Goal: Find specific page/section: Find specific page/section

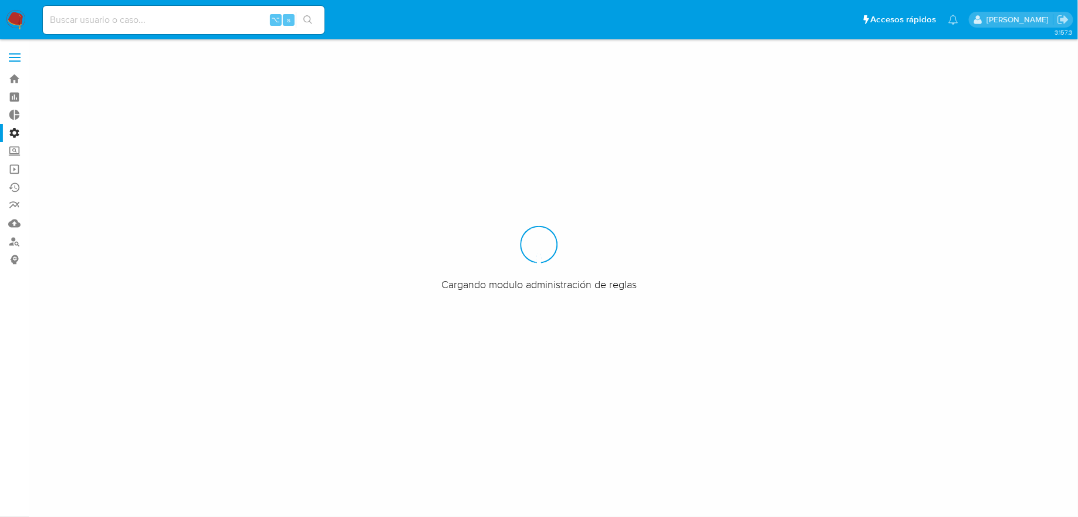
click at [18, 60] on span at bounding box center [15, 61] width 12 height 2
click at [0, 0] on input "checkbox" at bounding box center [0, 0] width 0 height 0
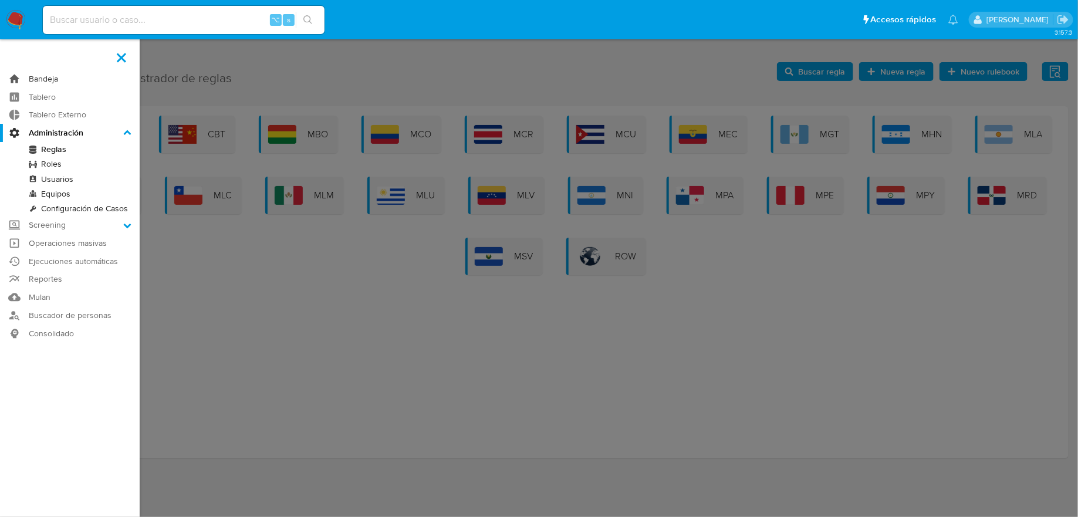
click at [84, 76] on link "Bandeja" at bounding box center [70, 79] width 140 height 18
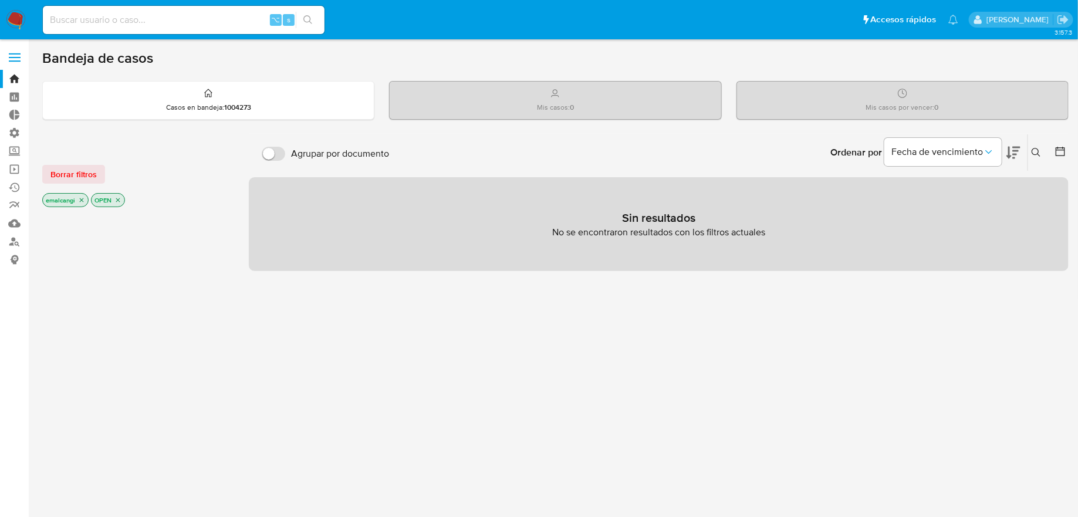
click at [80, 200] on icon "close-filter" at bounding box center [81, 200] width 7 height 7
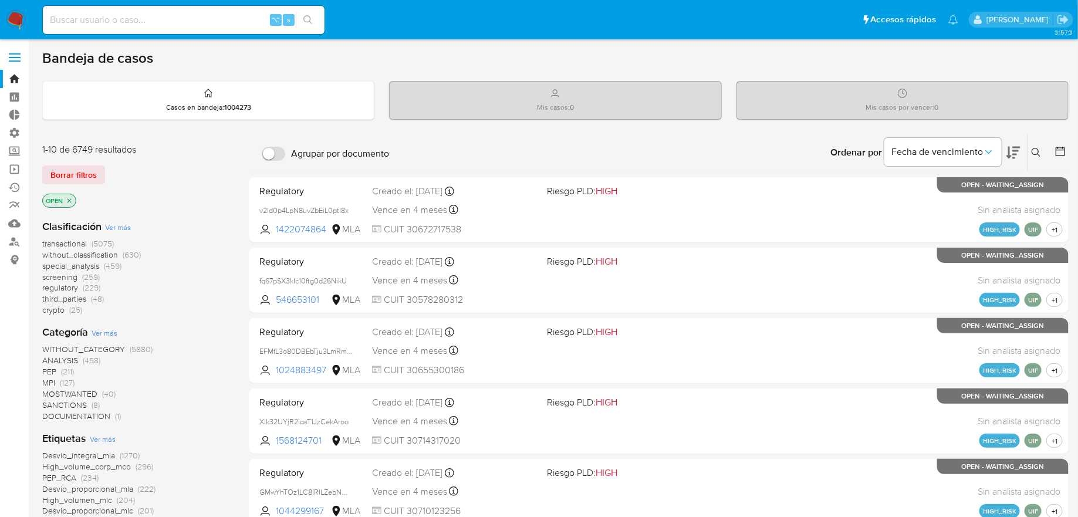
click at [67, 199] on icon "close-filter" at bounding box center [69, 200] width 7 height 7
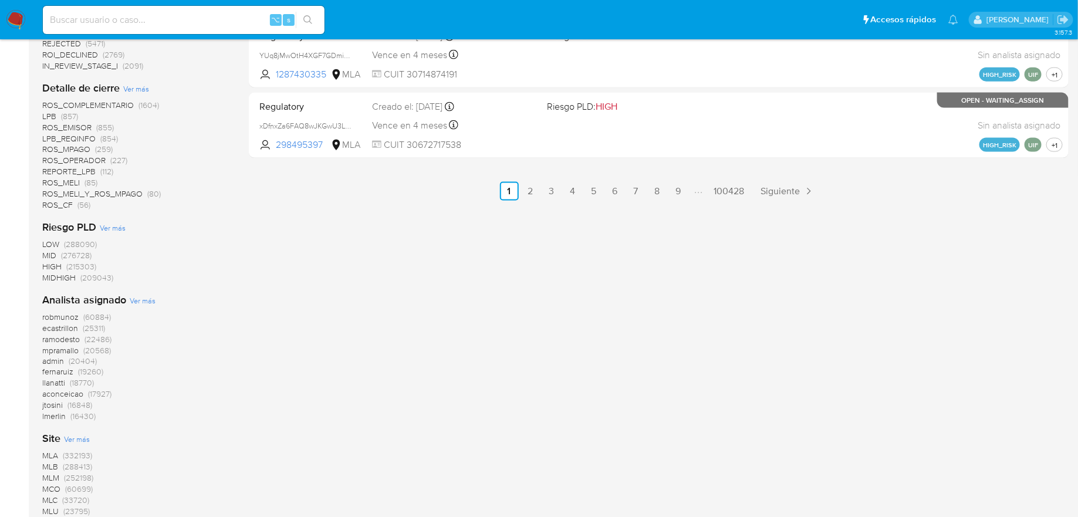
scroll to position [827, 0]
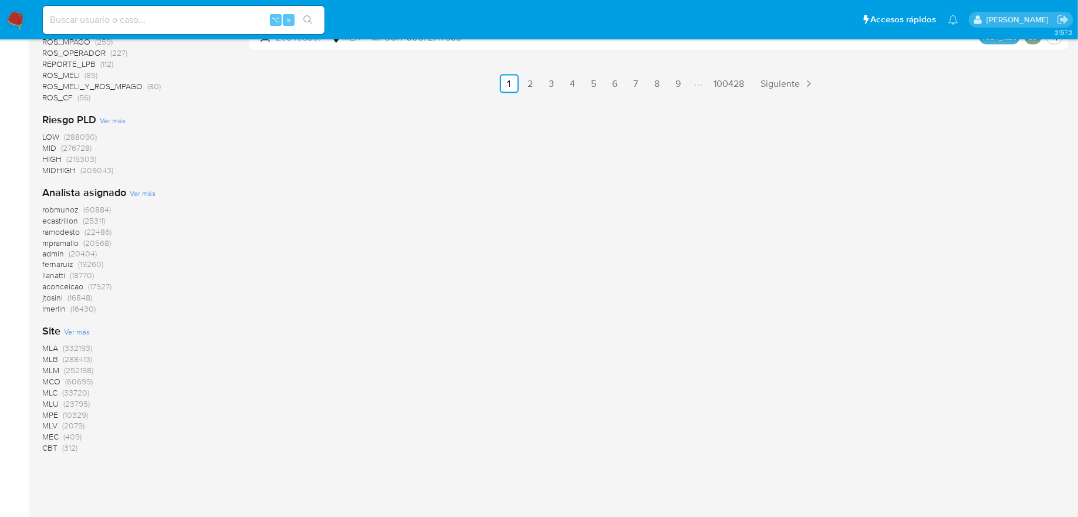
click at [72, 394] on span "(33720)" at bounding box center [75, 393] width 27 height 12
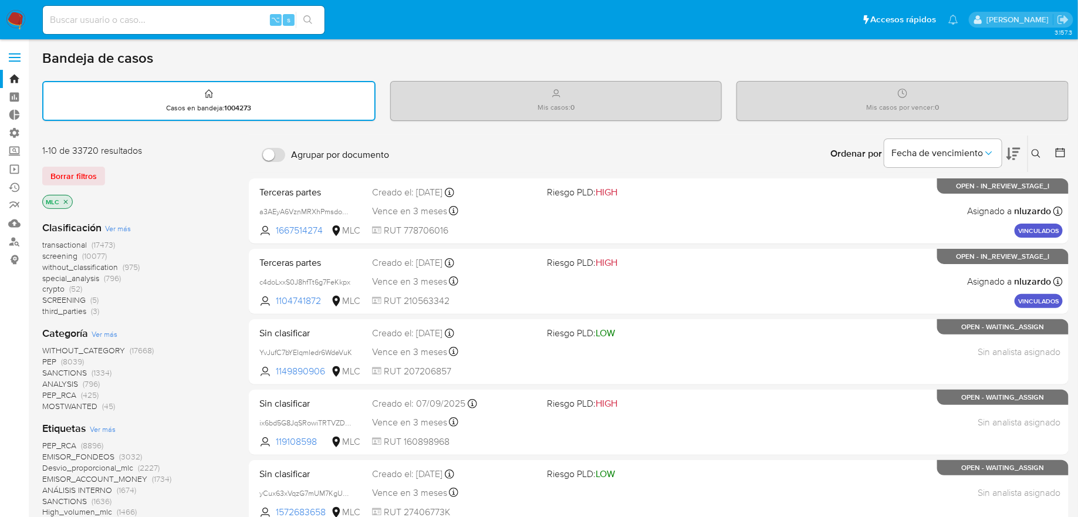
click at [102, 241] on span "(17473)" at bounding box center [103, 245] width 23 height 12
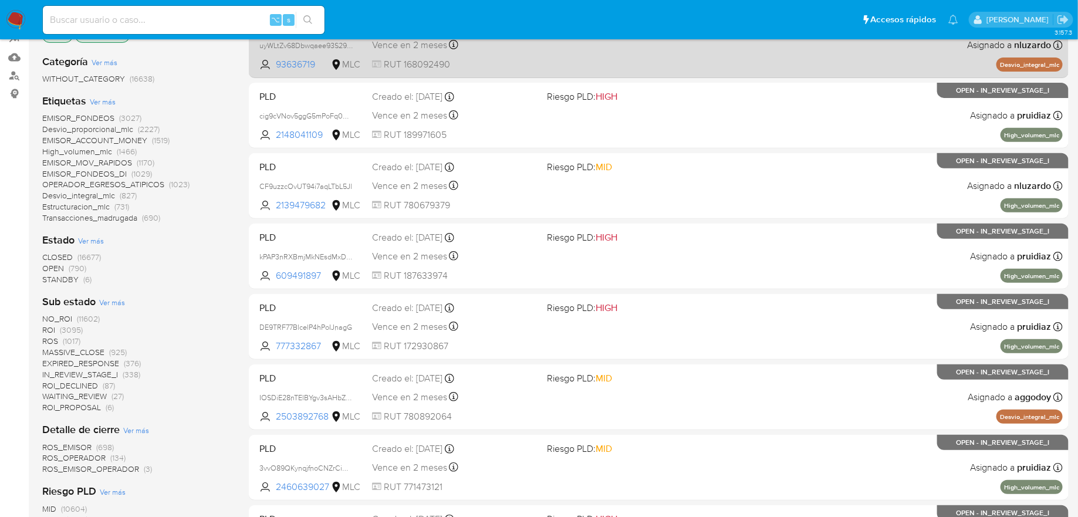
scroll to position [169, 0]
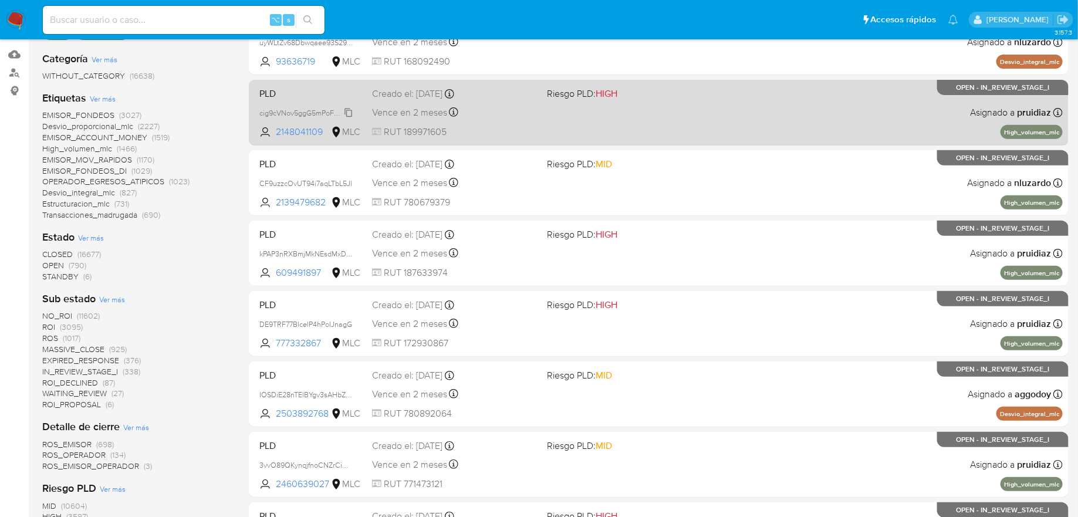
click at [306, 112] on span "cig9cVNov5ggG5mPoFq0CFPs" at bounding box center [309, 112] width 100 height 13
click at [306, 129] on span "2148041109" at bounding box center [302, 132] width 53 height 13
click at [689, 96] on span "Riesgo PLD: HIGH" at bounding box center [630, 92] width 166 height 15
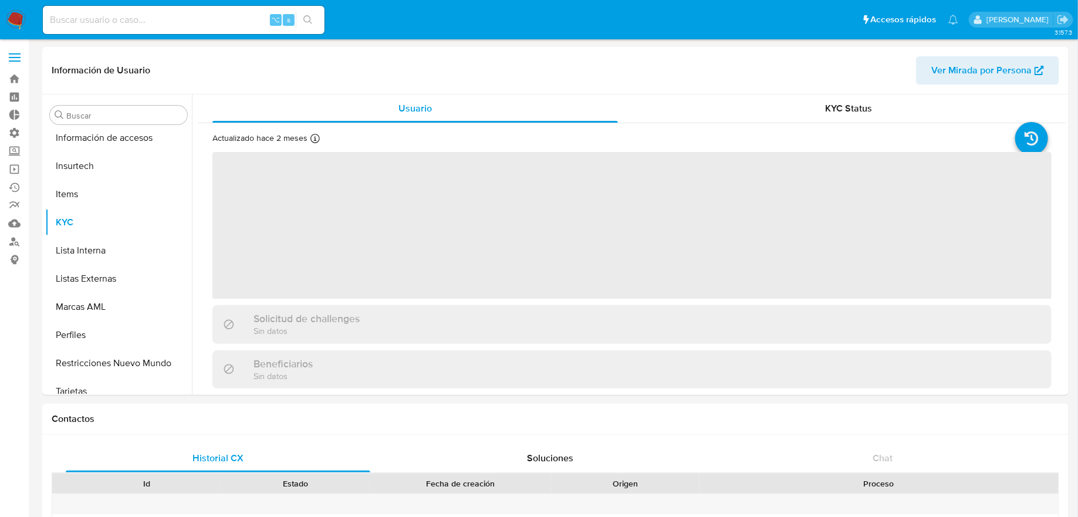
scroll to position [496, 0]
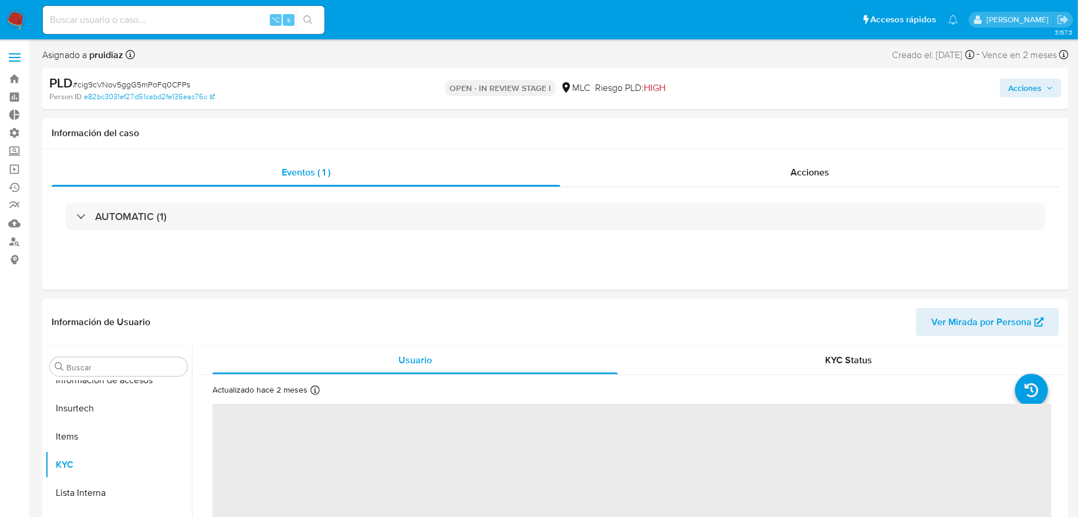
scroll to position [496, 0]
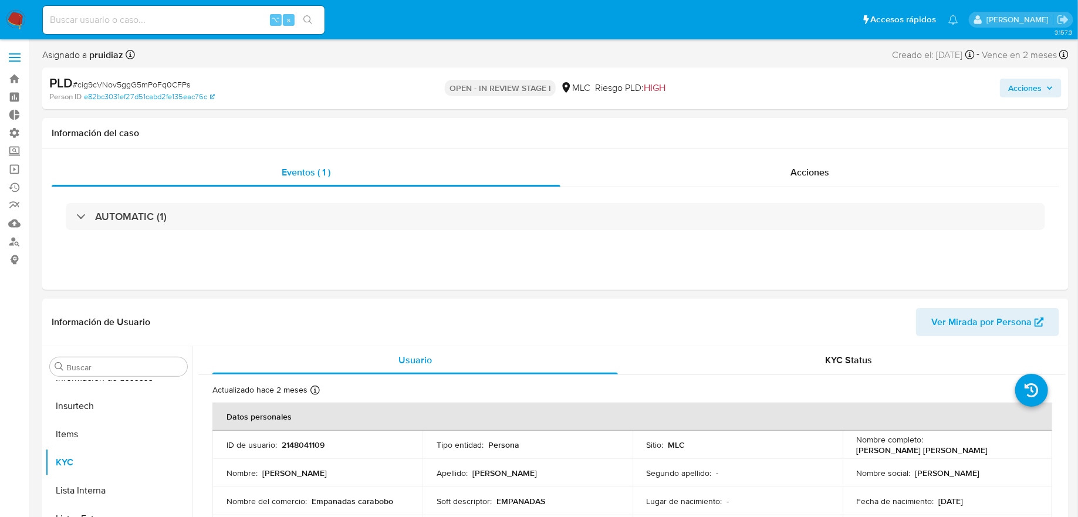
select select "10"
click at [1054, 84] on button "Acciones" at bounding box center [1031, 88] width 62 height 19
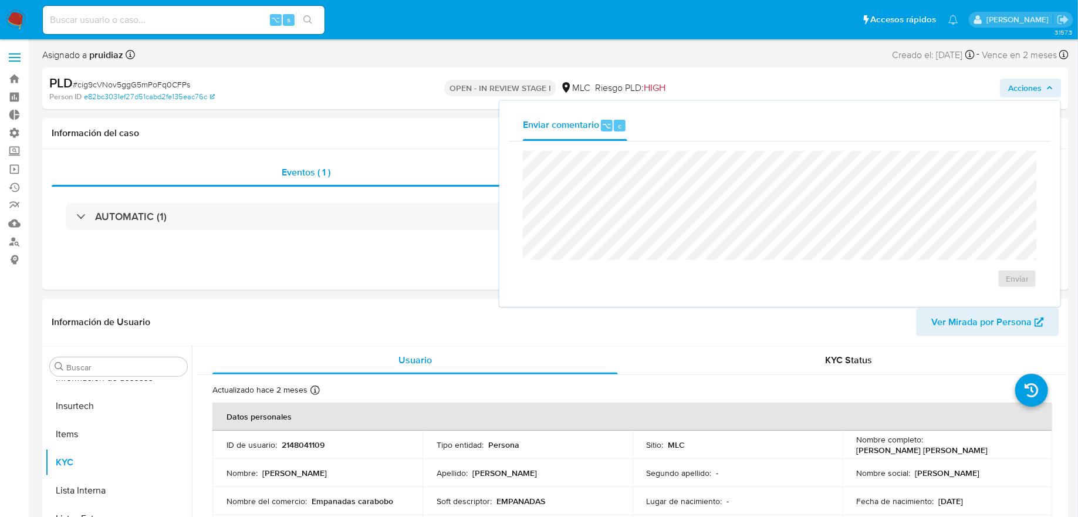
click at [1054, 84] on button "Acciones" at bounding box center [1031, 88] width 62 height 19
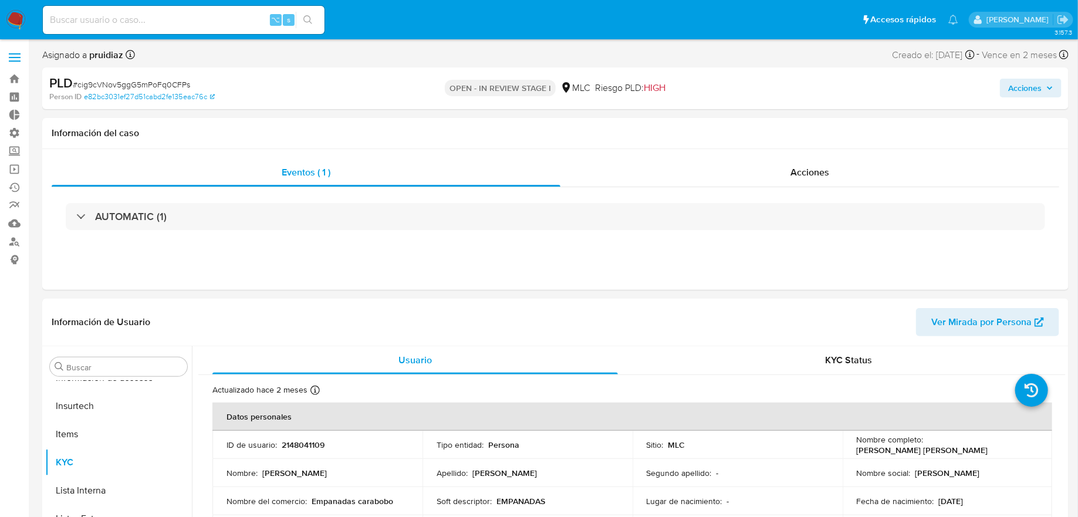
click at [13, 65] on label at bounding box center [14, 57] width 29 height 25
click at [0, 0] on input "checkbox" at bounding box center [0, 0] width 0 height 0
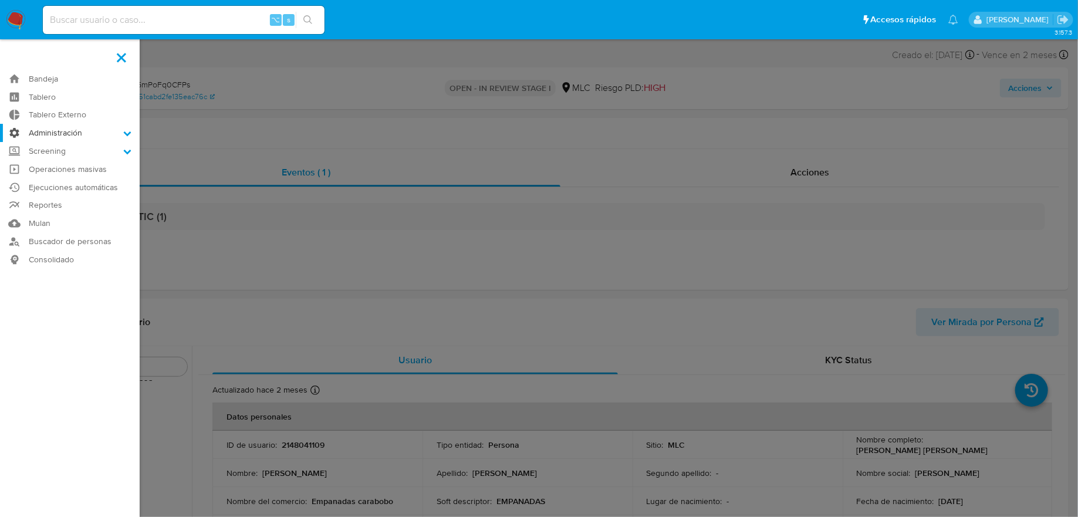
click at [58, 129] on label "Administración" at bounding box center [70, 133] width 140 height 18
click at [0, 0] on input "Administración" at bounding box center [0, 0] width 0 height 0
click at [56, 154] on link "Reglas" at bounding box center [70, 149] width 140 height 15
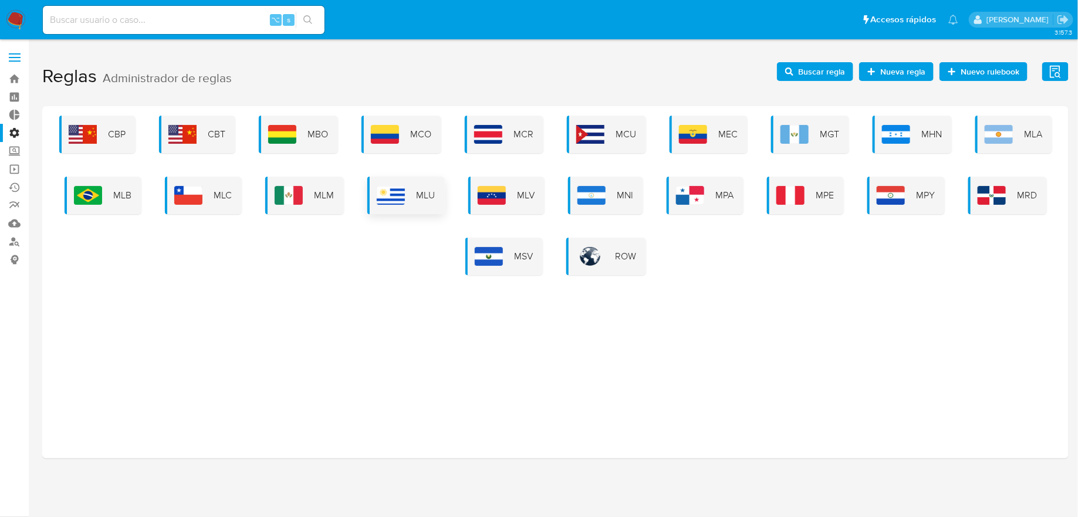
click at [429, 207] on div "MLU" at bounding box center [405, 196] width 77 height 38
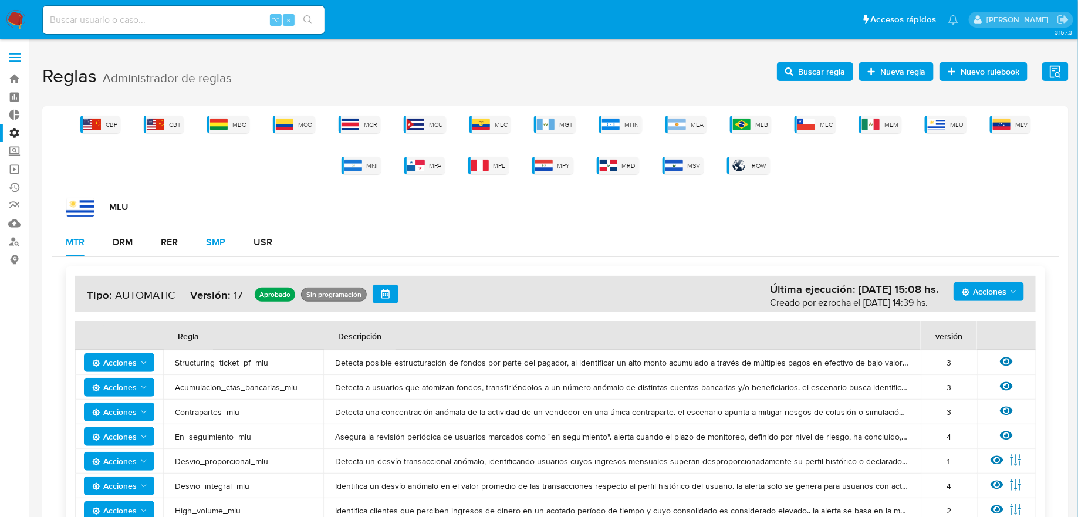
click at [225, 238] on div "SMP" at bounding box center [215, 242] width 19 height 9
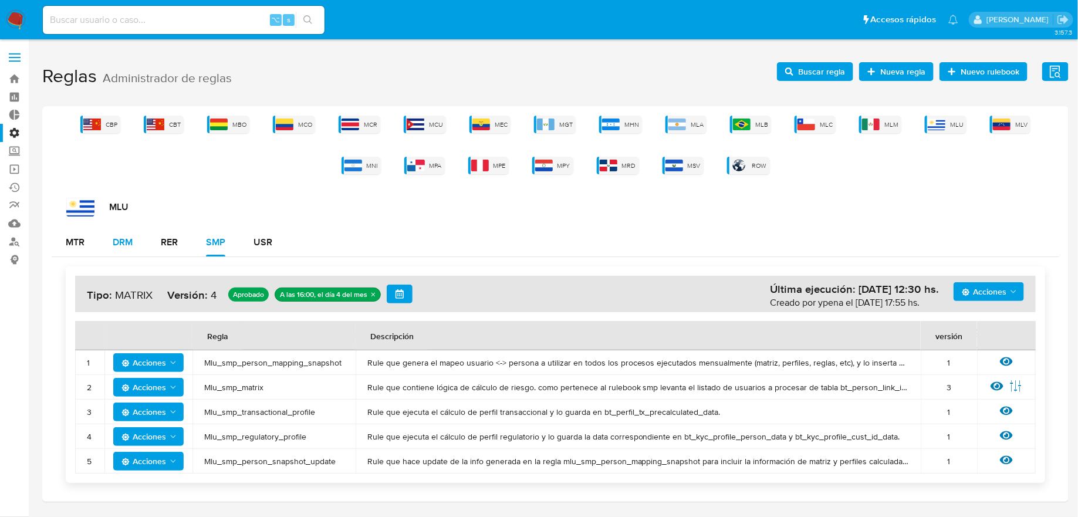
click at [120, 247] on div "DRM" at bounding box center [123, 242] width 20 height 9
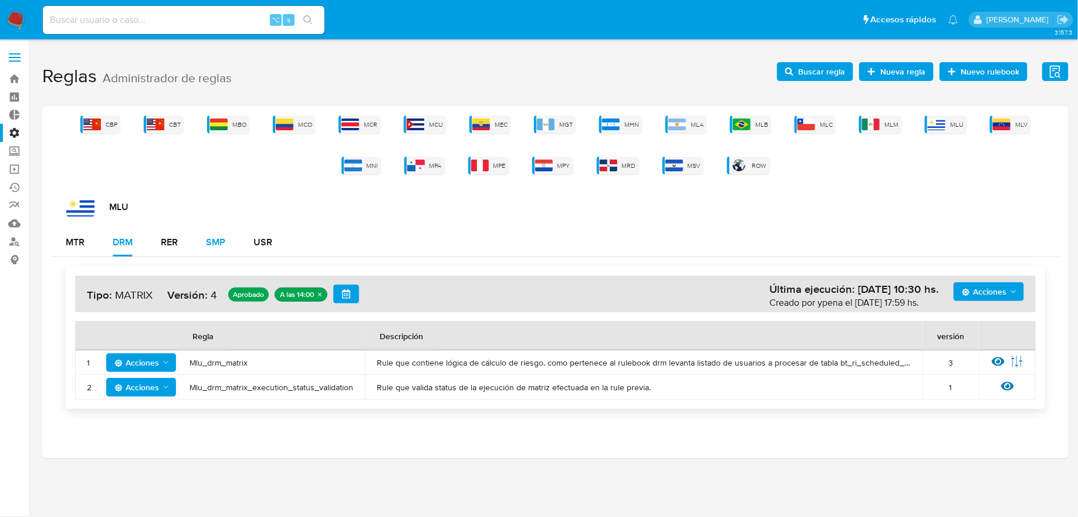
click at [217, 242] on div "SMP" at bounding box center [215, 242] width 19 height 9
